Goal: Task Accomplishment & Management: Understand process/instructions

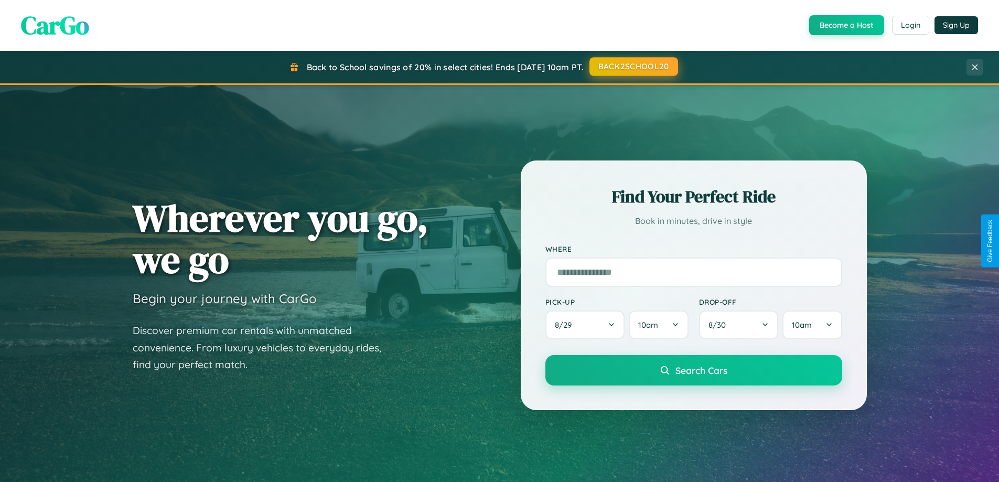
click at [633, 67] on button "BACK2SCHOOL20" at bounding box center [634, 66] width 89 height 19
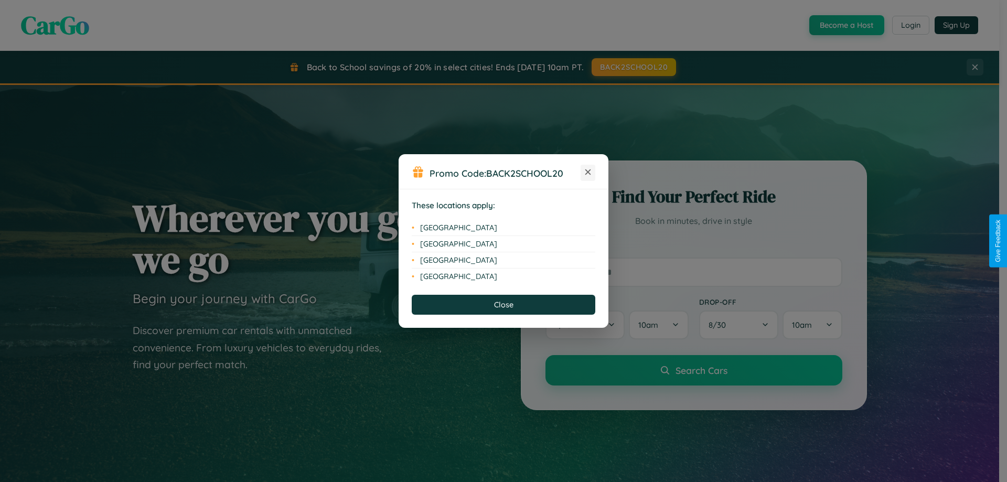
click at [588, 173] on icon at bounding box center [588, 172] width 6 height 6
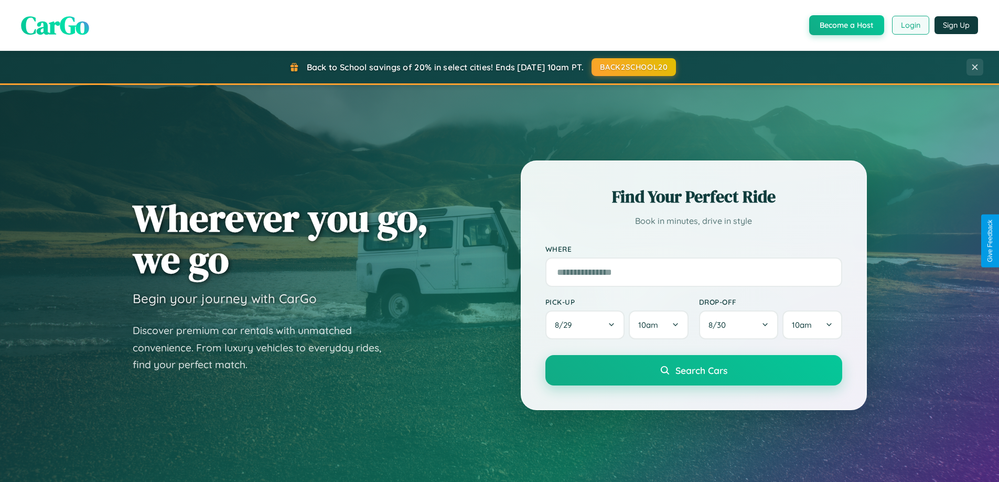
click at [910, 25] on button "Login" at bounding box center [910, 25] width 37 height 19
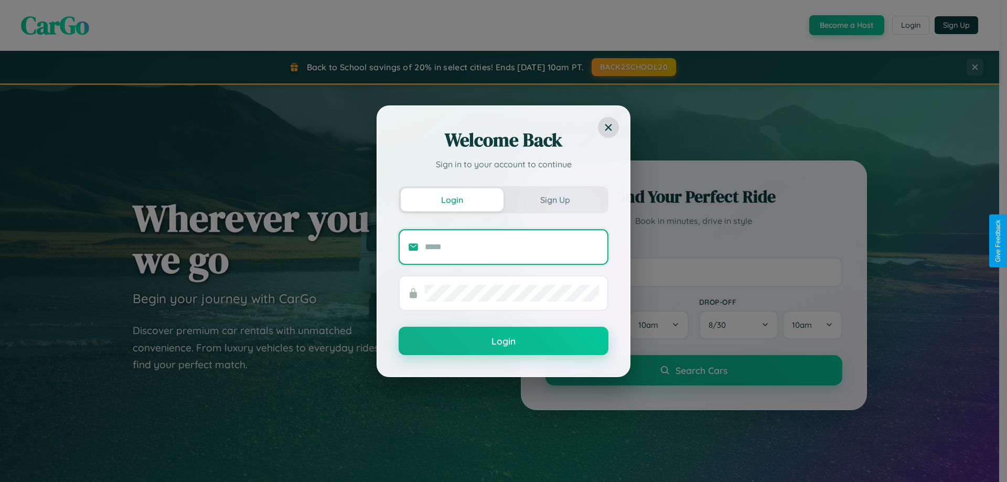
click at [512, 247] on input "text" at bounding box center [512, 247] width 174 height 17
type input "**********"
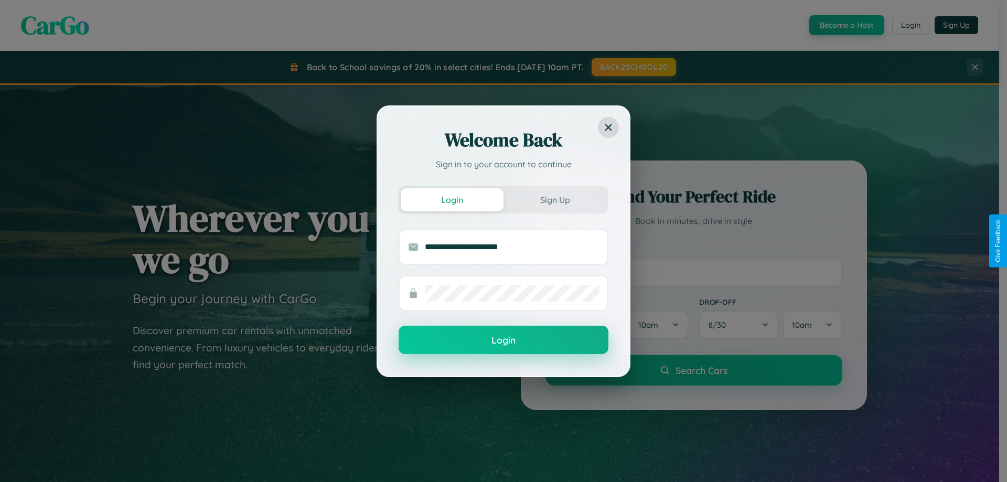
click at [504, 340] on button "Login" at bounding box center [504, 340] width 210 height 28
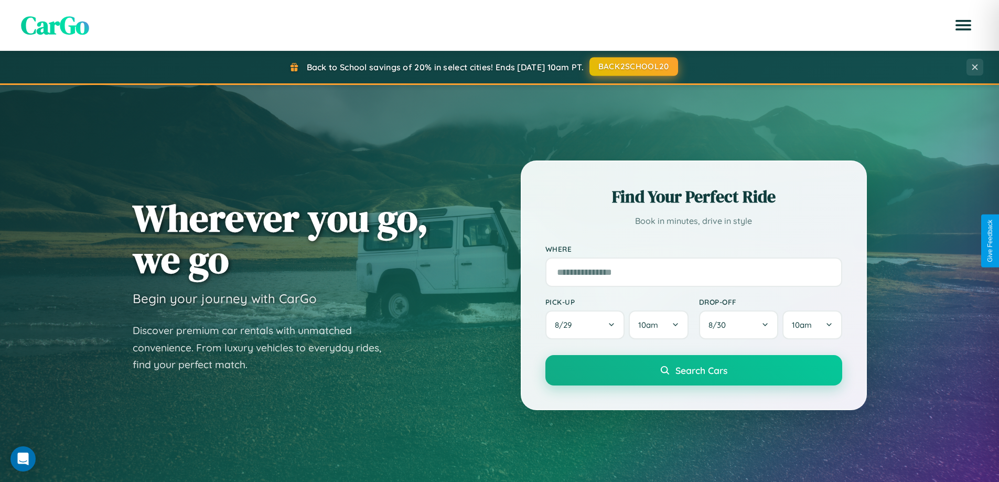
click at [633, 67] on button "BACK2SCHOOL20" at bounding box center [634, 66] width 89 height 19
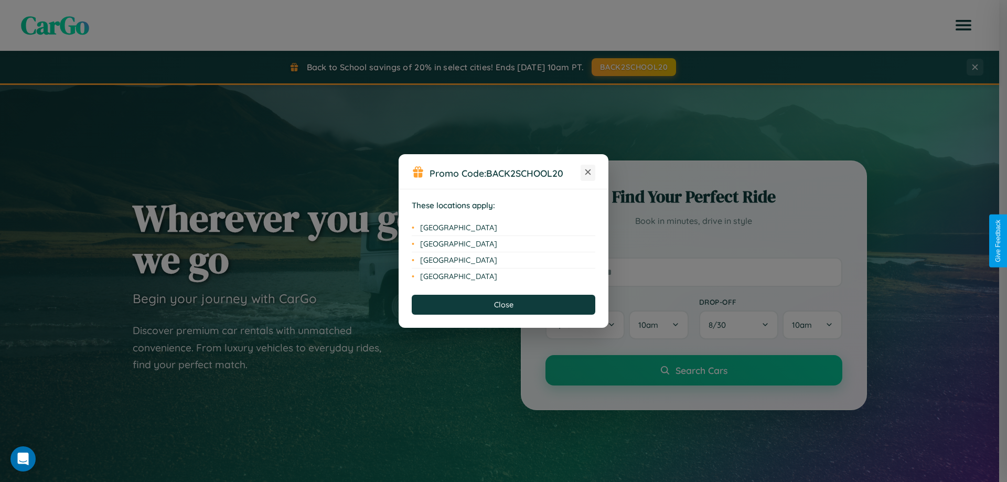
click at [588, 173] on icon at bounding box center [588, 172] width 6 height 6
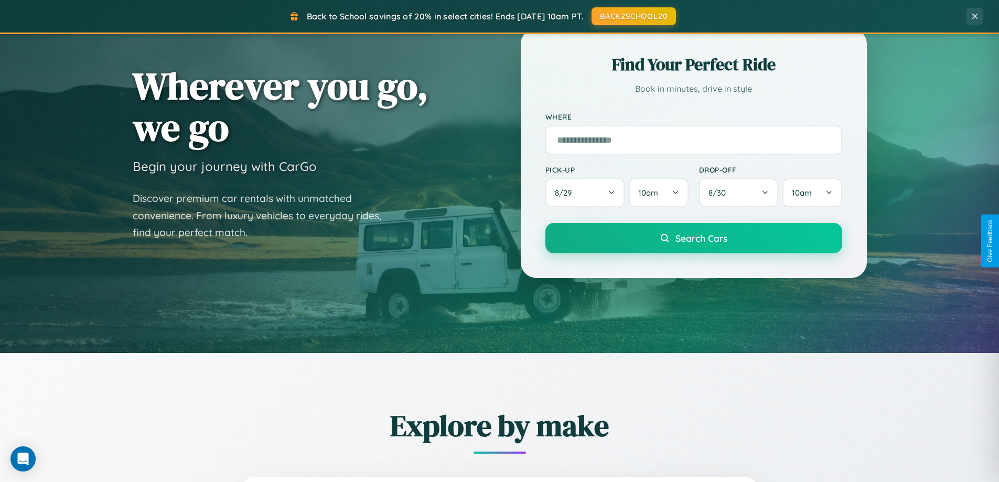
scroll to position [452, 0]
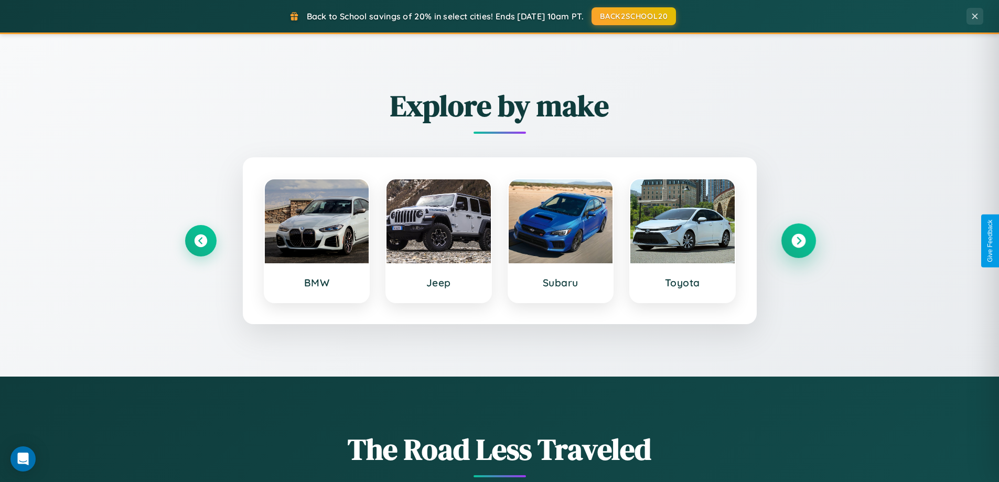
click at [798, 241] on icon at bounding box center [798, 241] width 14 height 14
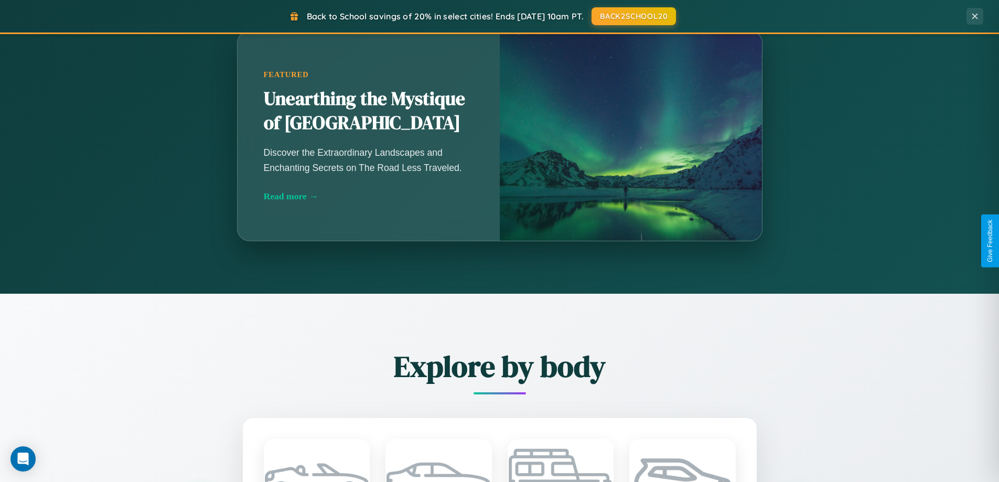
scroll to position [1685, 0]
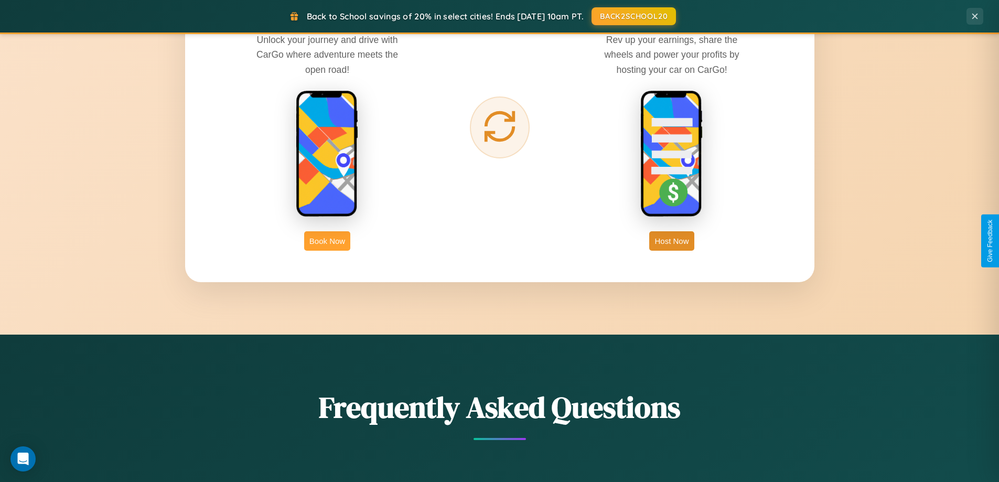
click at [327, 241] on button "Book Now" at bounding box center [327, 240] width 46 height 19
